Goal: Communication & Community: Participate in discussion

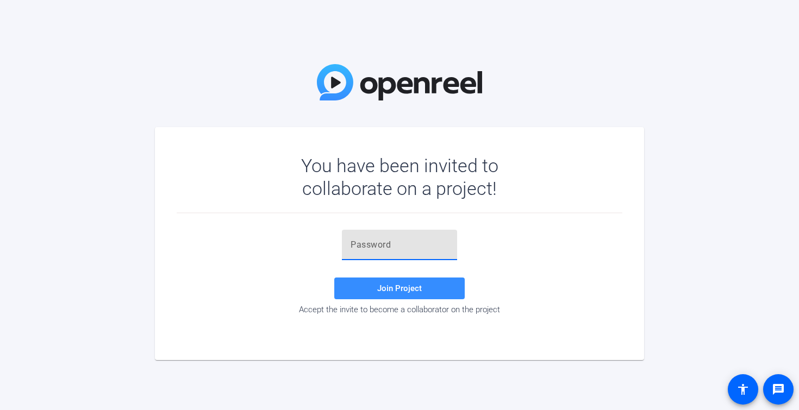
click at [425, 243] on input "text" at bounding box center [399, 244] width 98 height 13
paste input "dC2v%x"
type input "dC2v%x"
click at [431, 286] on span at bounding box center [399, 288] width 130 height 26
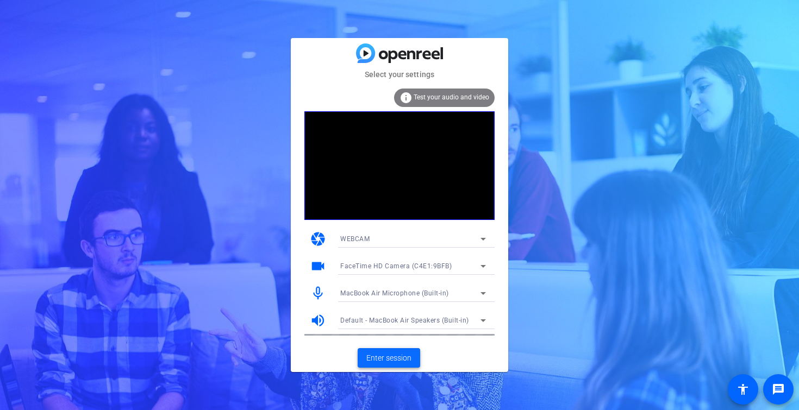
click at [388, 357] on span "Enter session" at bounding box center [388, 358] width 45 height 9
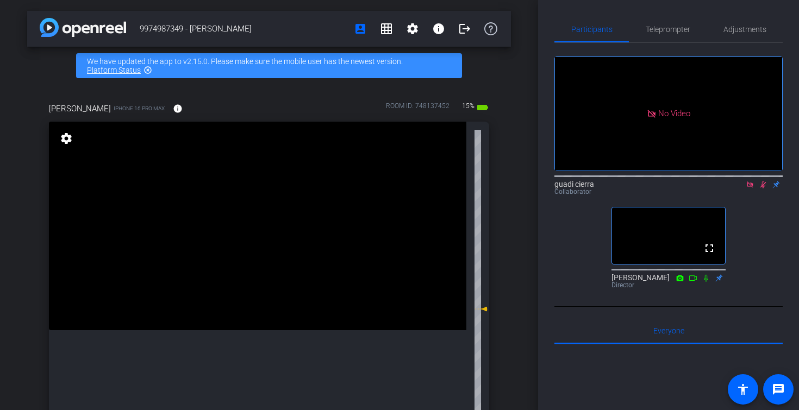
click at [763, 189] on icon at bounding box center [763, 184] width 6 height 7
click at [750, 187] on icon at bounding box center [749, 184] width 6 height 6
click at [746, 235] on div "fullscreen settings guadi cierra flip Collaborator fullscreen [PERSON_NAME] Dir…" at bounding box center [668, 168] width 228 height 250
click at [749, 247] on div "fullscreen settings guadi cierra flip Collaborator fullscreen [PERSON_NAME] Dir…" at bounding box center [668, 168] width 228 height 250
click at [148, 68] on mat-icon "highlight_off" at bounding box center [147, 70] width 9 height 9
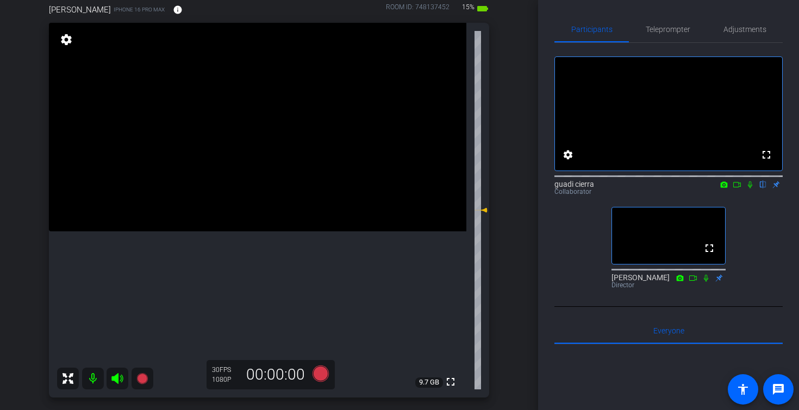
scroll to position [59, 0]
click at [751, 189] on icon at bounding box center [750, 184] width 4 height 7
click at [750, 189] on icon at bounding box center [749, 185] width 9 height 8
click at [748, 258] on div "fullscreen settings guadi cierra flip Collaborator fullscreen [PERSON_NAME] Dir…" at bounding box center [668, 168] width 228 height 250
